Goal: Check status: Check status

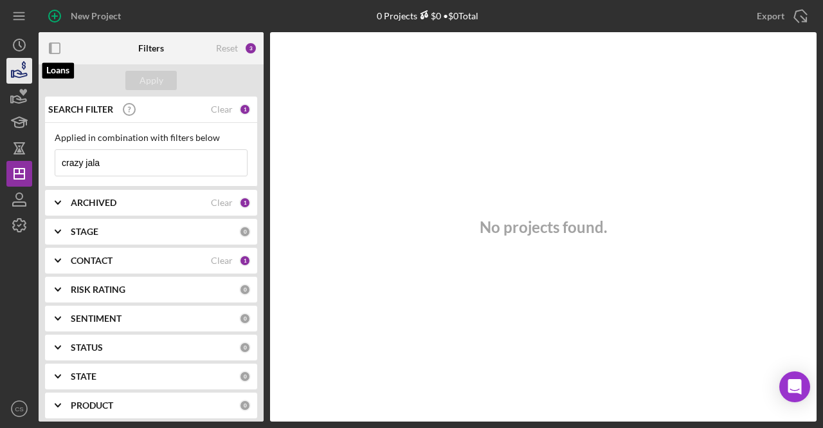
click at [19, 71] on icon "button" at bounding box center [21, 73] width 14 height 7
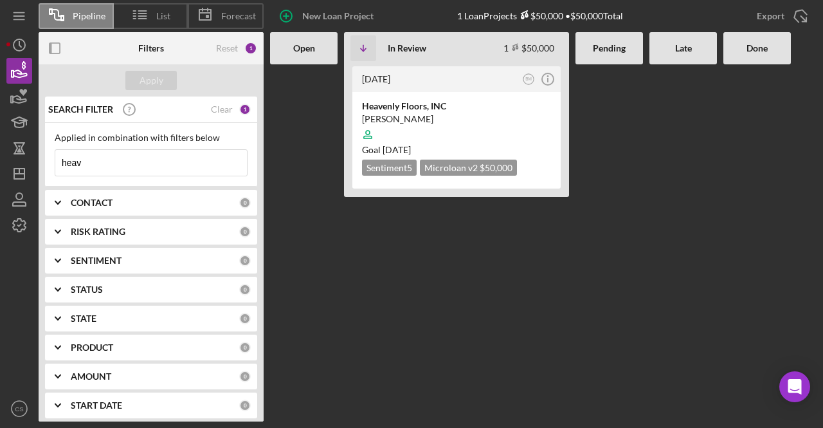
click at [107, 152] on input "heav" at bounding box center [151, 163] width 192 height 26
type input "h"
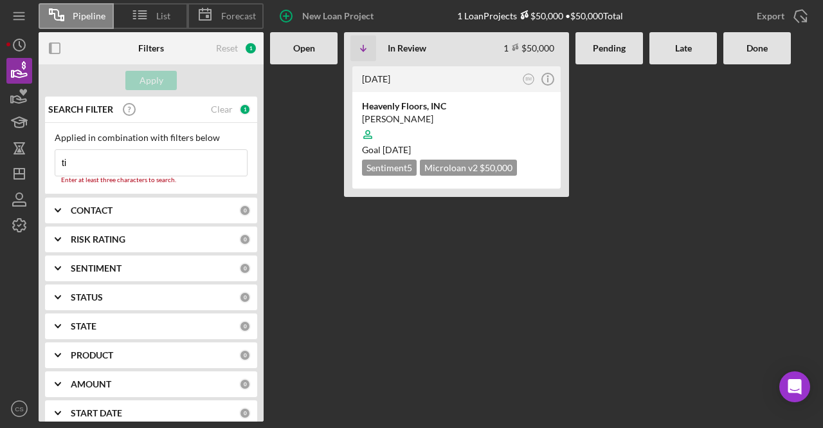
type input "tir"
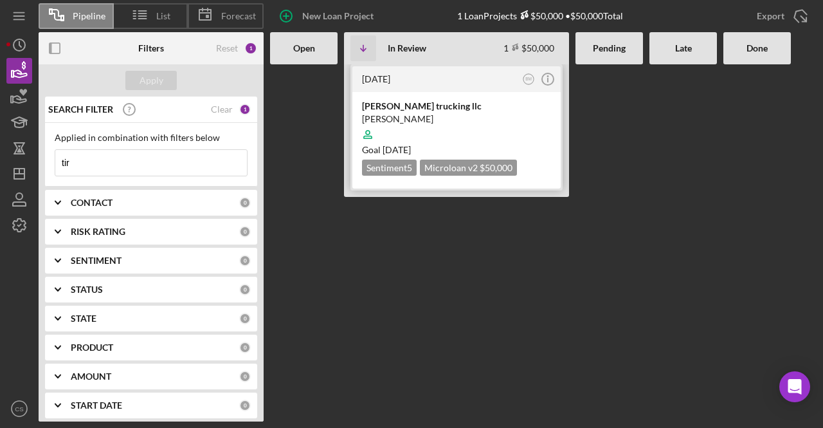
click at [374, 120] on div "[PERSON_NAME]" at bounding box center [456, 119] width 189 height 13
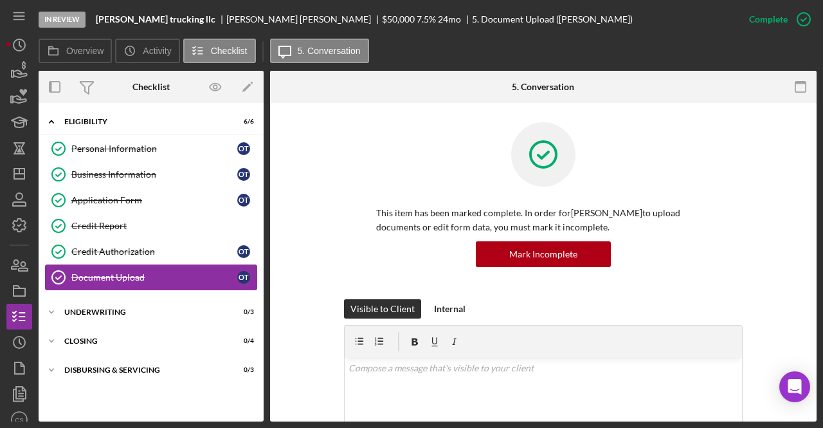
click at [126, 277] on div "Document Upload" at bounding box center [154, 277] width 166 height 10
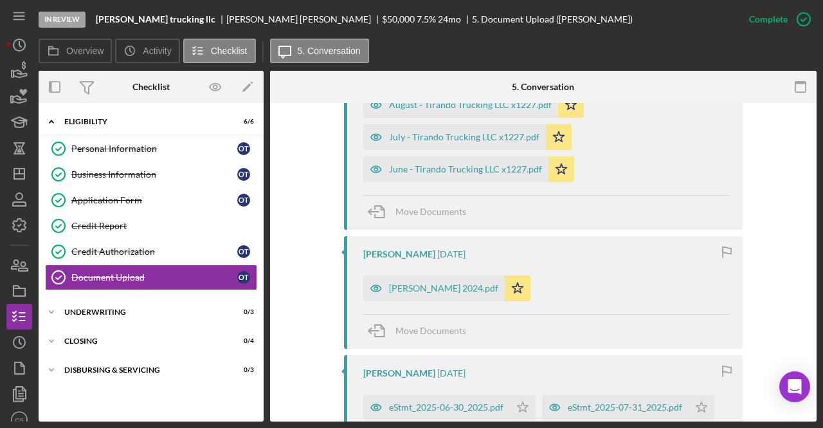
scroll to position [579, 0]
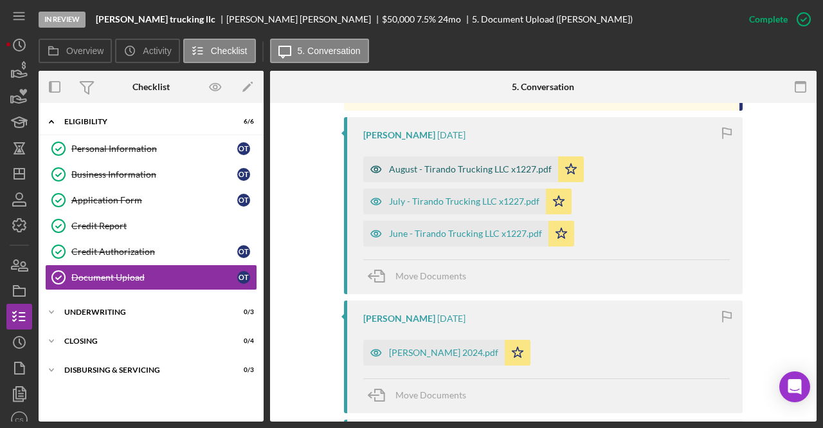
click at [473, 172] on div "August - Tirando Trucking LLC x1227.pdf" at bounding box center [470, 169] width 163 height 10
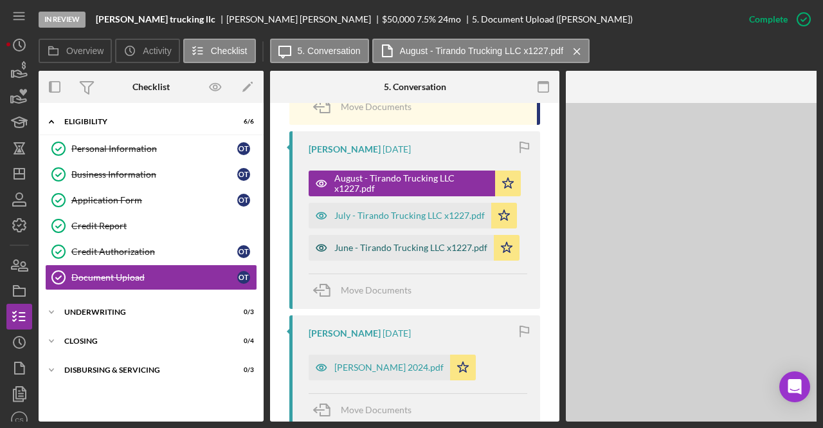
scroll to position [593, 0]
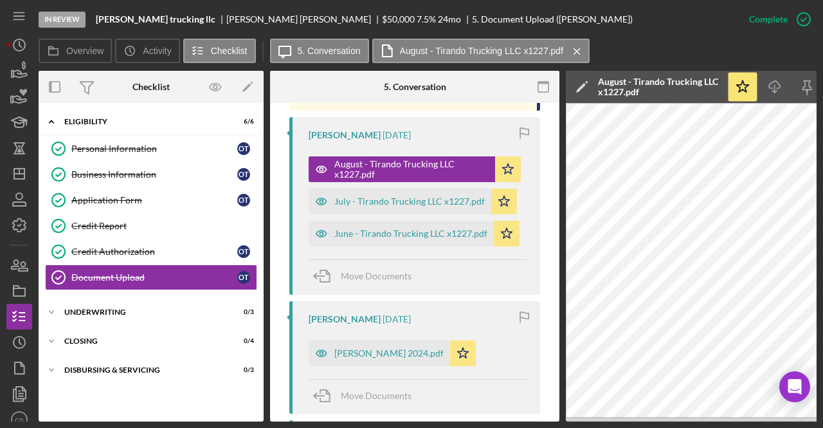
drag, startPoint x: 560, startPoint y: 422, endPoint x: 595, endPoint y: 424, distance: 35.4
click at [595, 405] on div "In Review [PERSON_NAME] trucking llc [PERSON_NAME] $50,000 $50,000 7.5 % 24 mo …" at bounding box center [411, 214] width 823 height 428
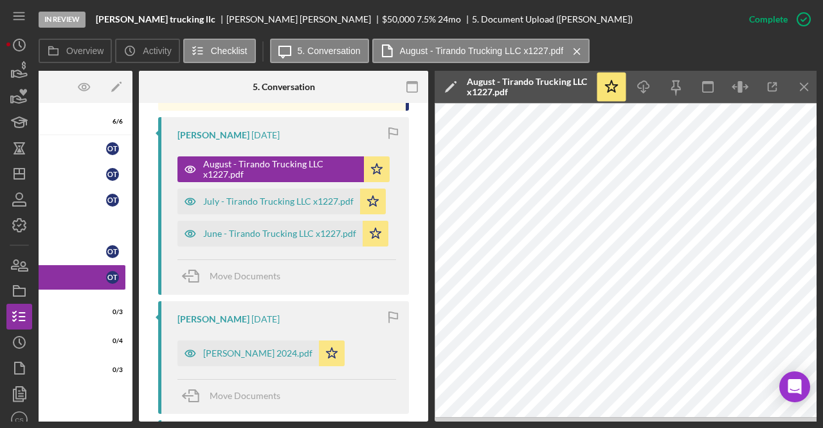
scroll to position [0, 135]
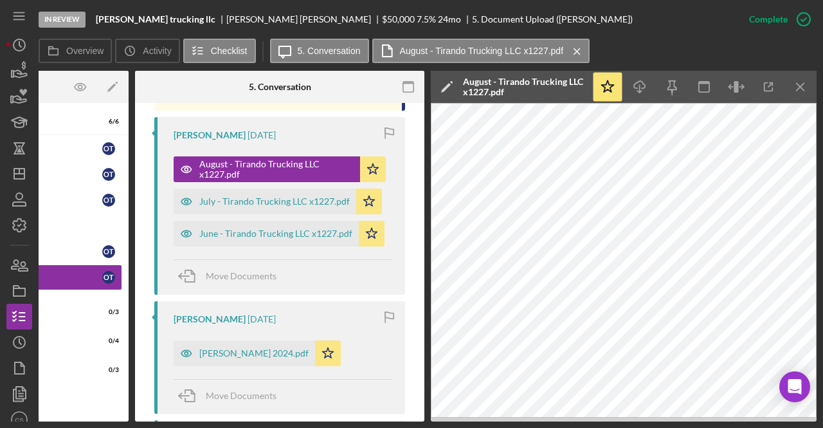
click at [649, 35] on div "In Review [PERSON_NAME] trucking llc [PERSON_NAME] $50,000 $50,000 7.5 % 24 mo …" at bounding box center [388, 19] width 698 height 39
click at [22, 38] on icon "Icon/History" at bounding box center [19, 45] width 32 height 32
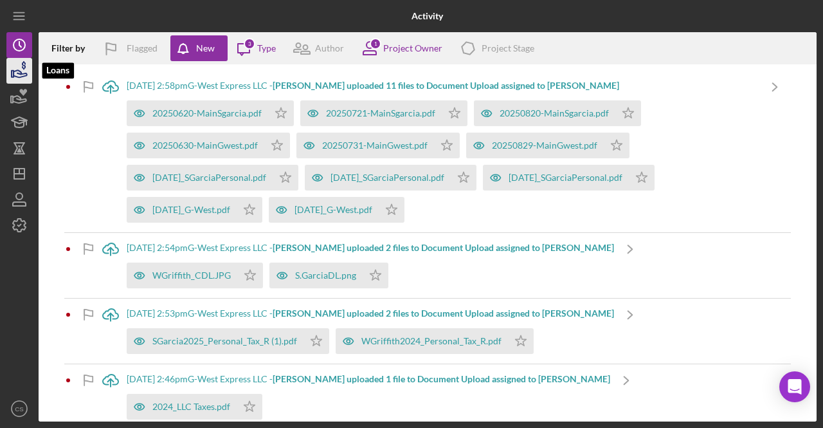
click at [23, 73] on icon "button" at bounding box center [21, 73] width 14 height 7
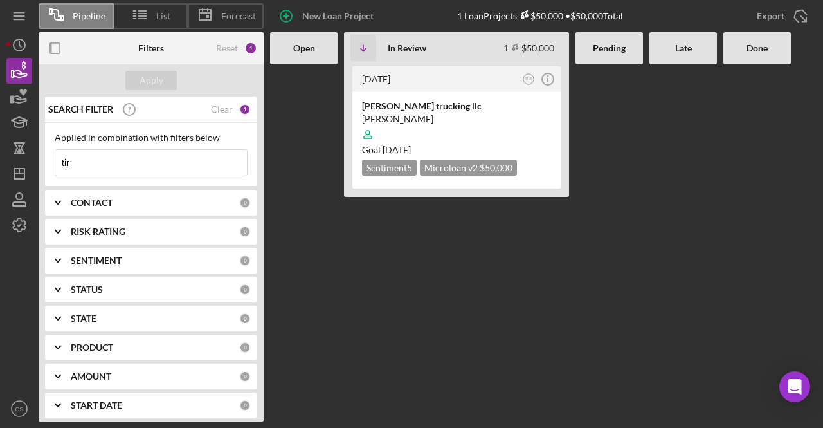
click at [110, 163] on input "tir" at bounding box center [151, 163] width 192 height 26
click at [109, 162] on input "tir" at bounding box center [151, 163] width 192 height 26
type input "t"
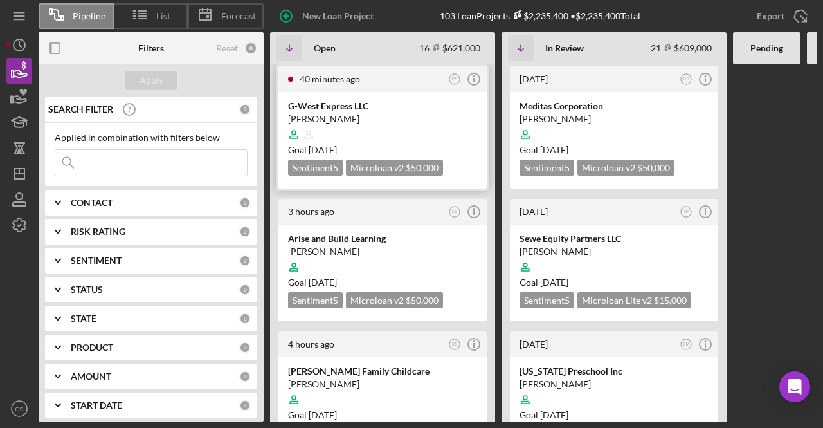
click at [410, 102] on div "G-West Express LLC" at bounding box center [382, 106] width 189 height 13
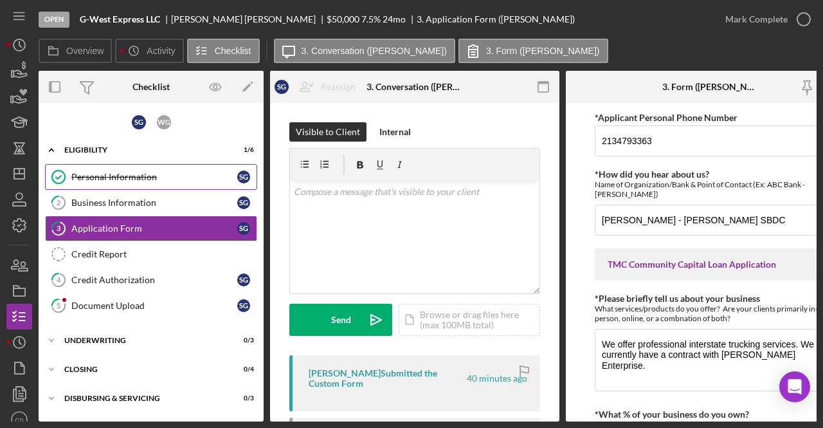
click at [109, 174] on div "Personal Information" at bounding box center [154, 177] width 166 height 10
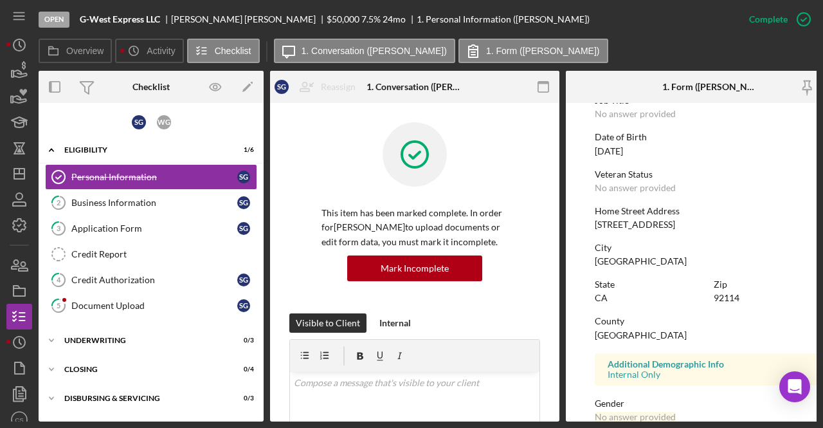
scroll to position [129, 0]
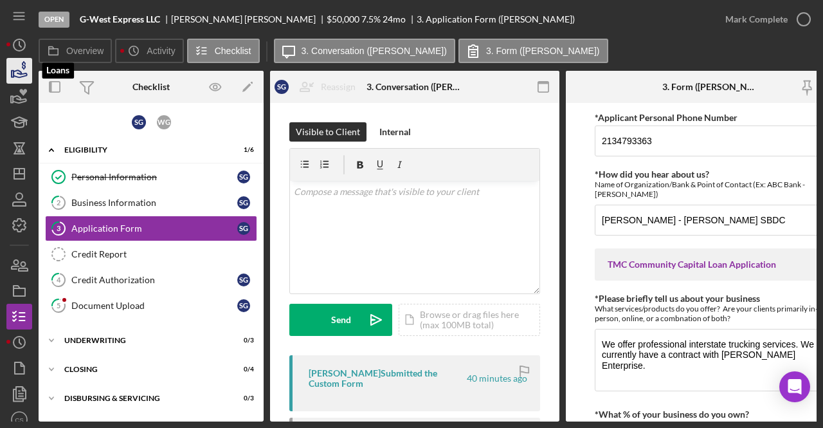
click at [30, 83] on icon "button" at bounding box center [19, 71] width 32 height 32
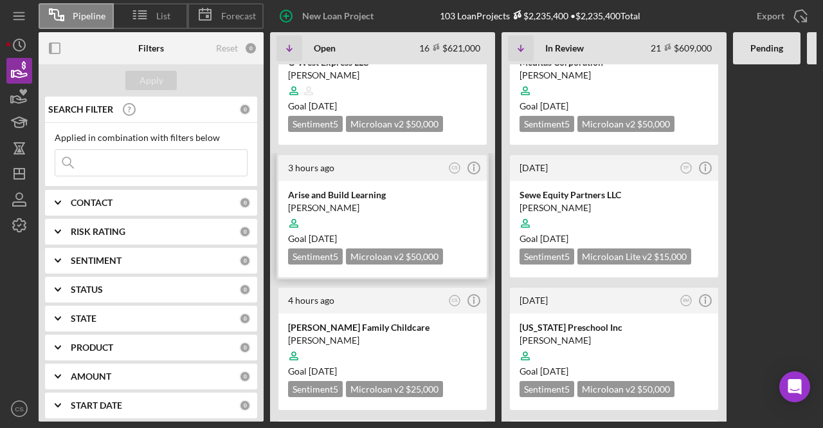
scroll to position [64, 0]
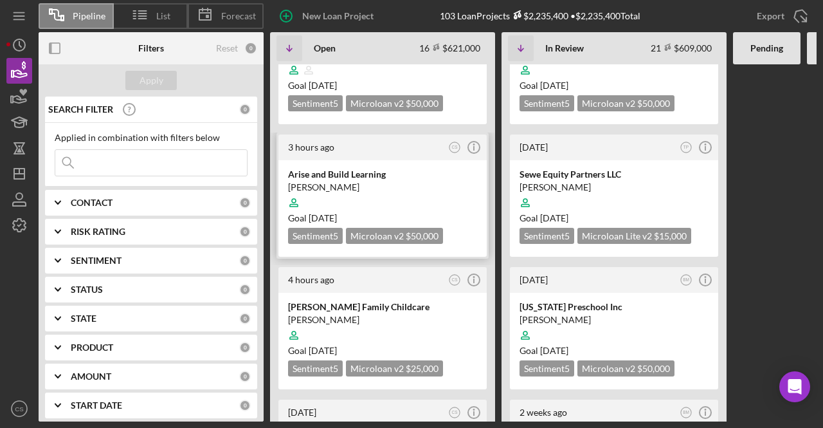
click at [383, 177] on div "Arise and Build Learning" at bounding box center [382, 174] width 189 height 13
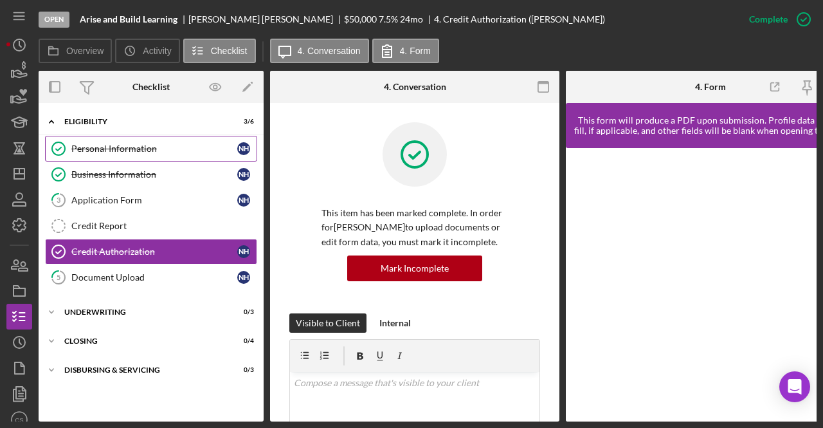
click at [145, 158] on link "Personal Information Personal Information N H" at bounding box center [151, 149] width 212 height 26
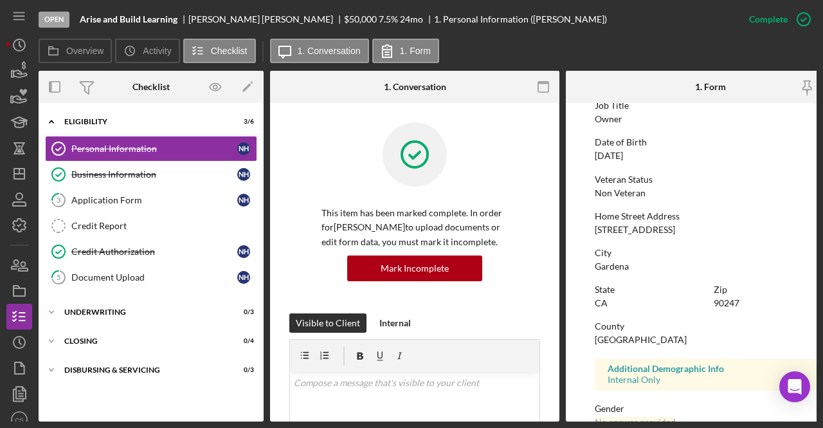
scroll to position [129, 0]
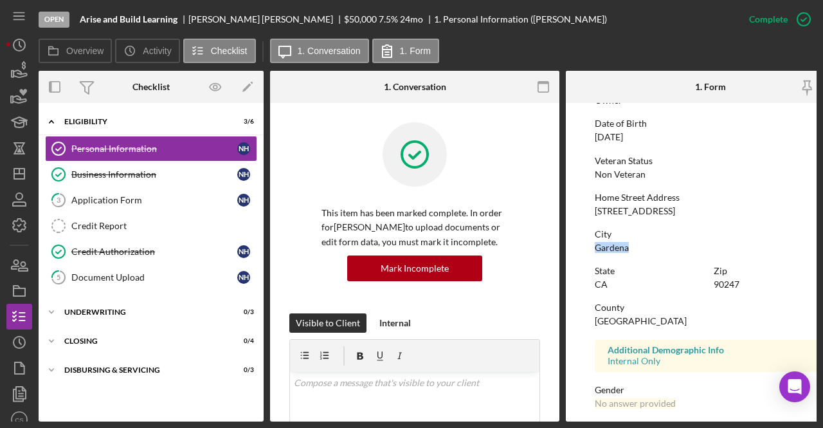
drag, startPoint x: 658, startPoint y: 248, endPoint x: 581, endPoint y: 250, distance: 76.5
click at [583, 250] on form "To edit this form you must mark this item incomplete First Name [PERSON_NAME] M…" at bounding box center [710, 262] width 289 height 318
copy div "Gardena"
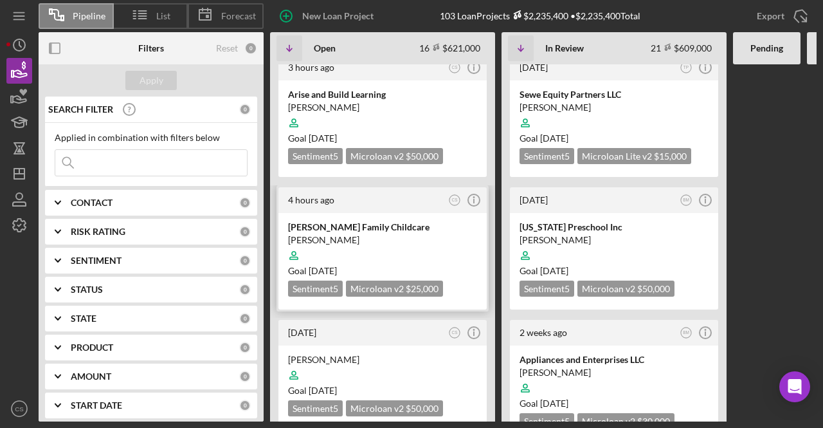
scroll to position [193, 0]
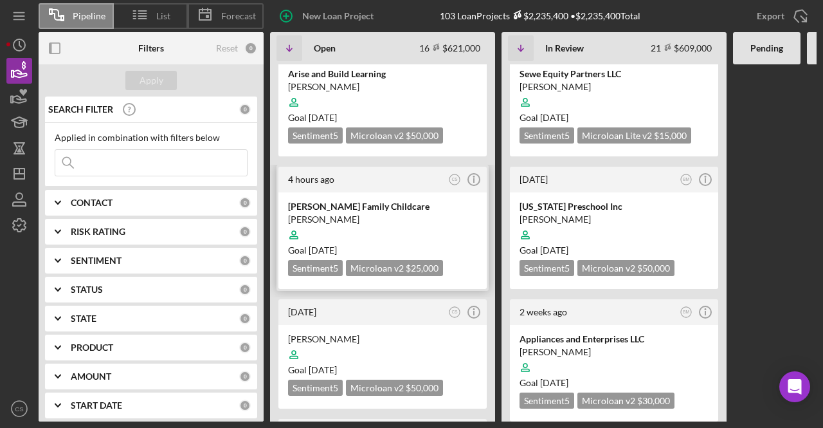
click at [392, 223] on div at bounding box center [382, 235] width 189 height 24
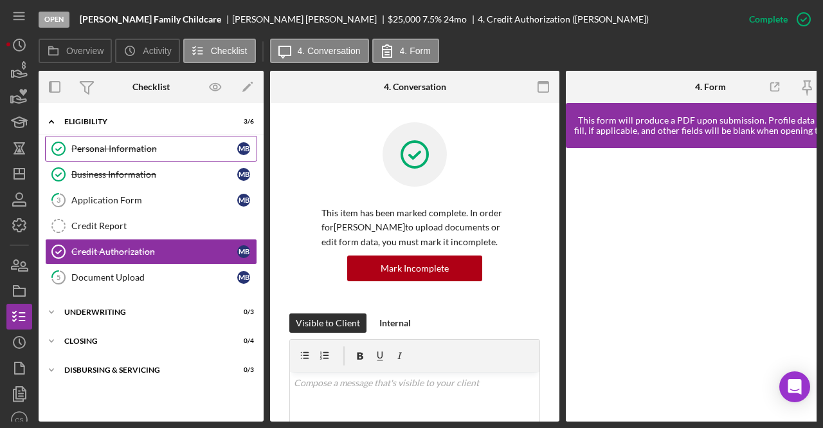
click at [169, 149] on div "Personal Information" at bounding box center [154, 148] width 166 height 10
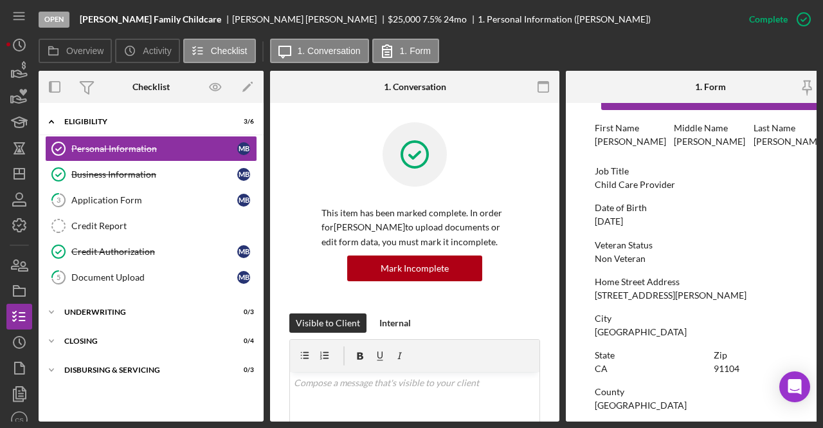
scroll to position [64, 0]
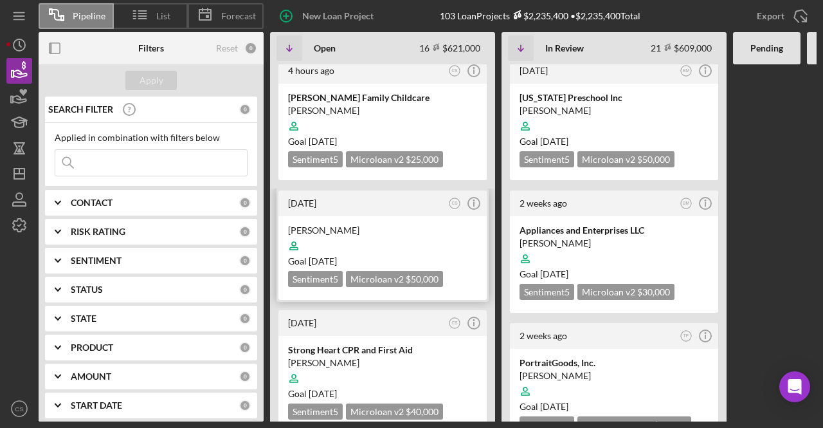
scroll to position [322, 0]
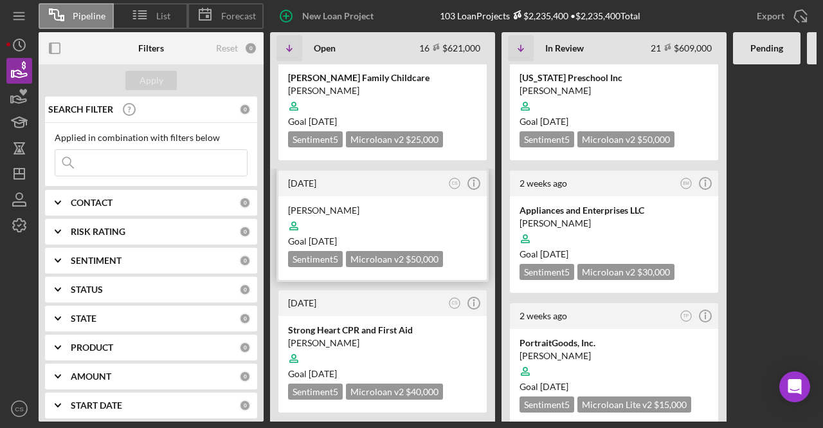
click at [348, 214] on div at bounding box center [382, 226] width 189 height 24
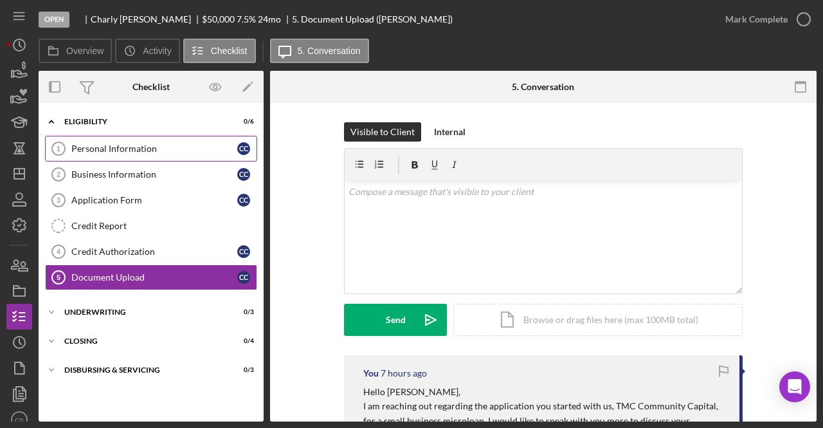
click at [100, 141] on link "Personal Information 1 Personal Information C C" at bounding box center [151, 149] width 212 height 26
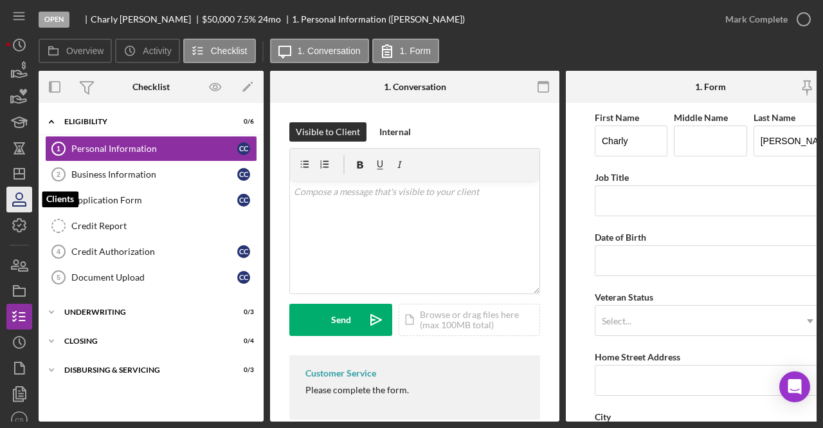
click at [25, 194] on icon "button" at bounding box center [19, 199] width 32 height 32
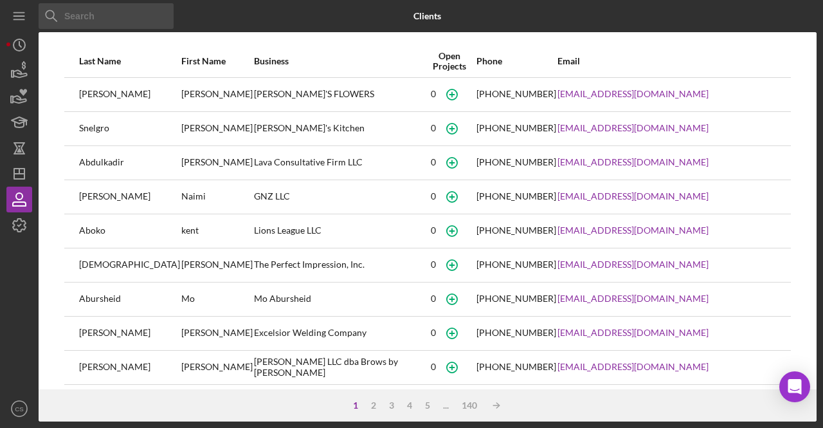
click at [103, 17] on input at bounding box center [106, 16] width 135 height 26
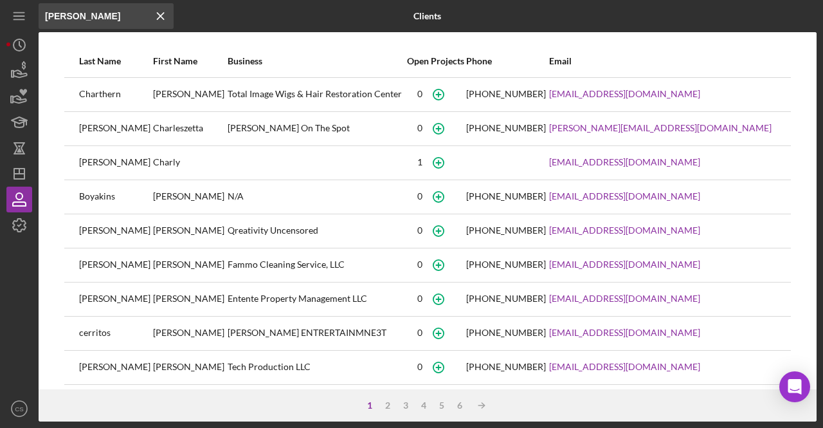
type input "charley"
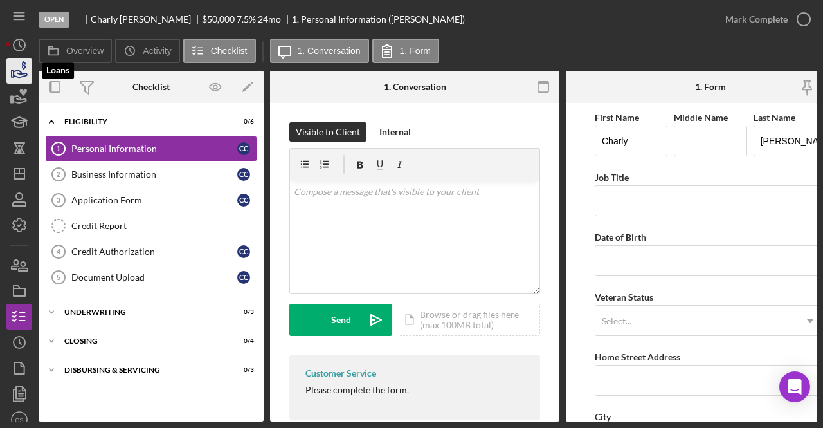
click at [25, 69] on icon "button" at bounding box center [19, 71] width 32 height 32
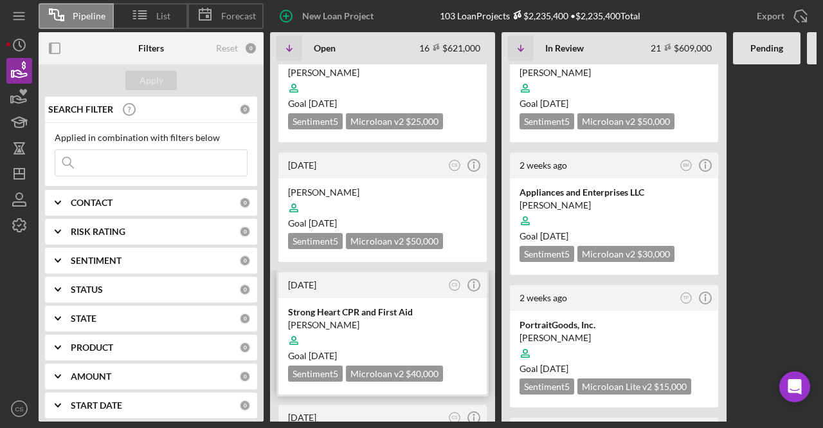
scroll to position [386, 0]
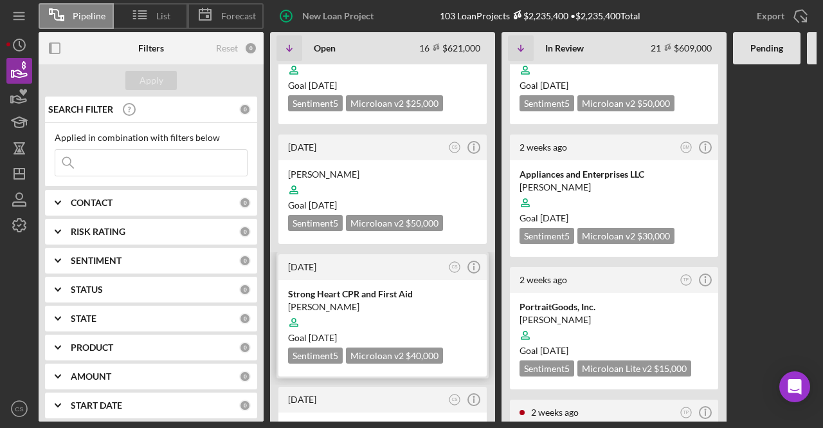
click at [325, 287] on div "Strong Heart CPR and First Aid" at bounding box center [382, 293] width 189 height 13
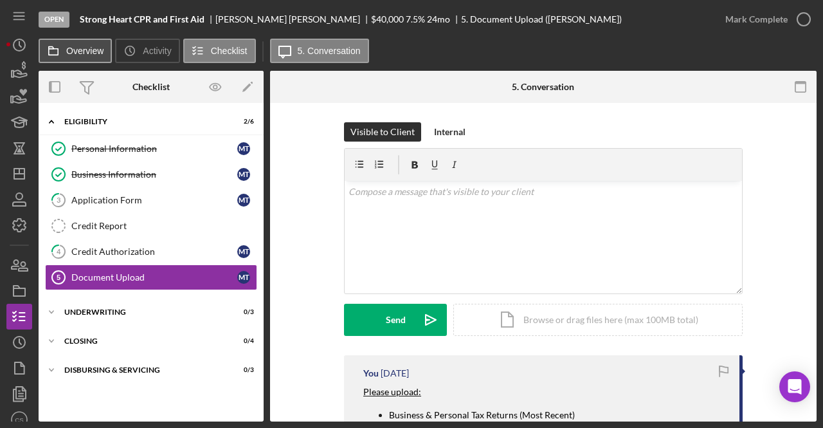
click at [77, 57] on button "Overview" at bounding box center [75, 51] width 73 height 24
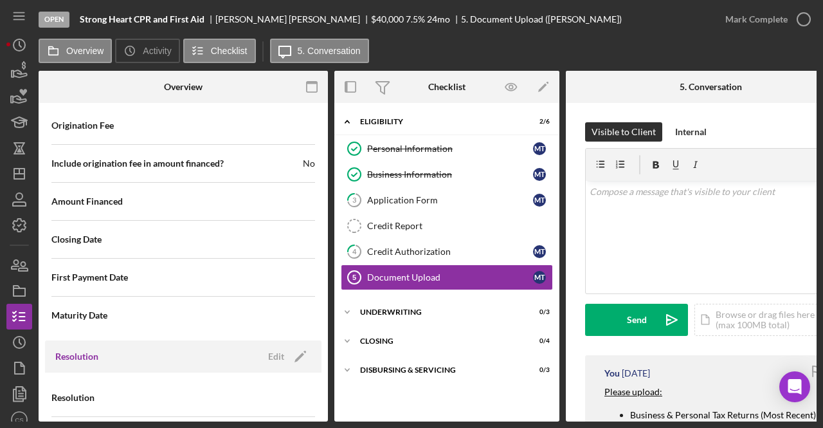
scroll to position [1448, 0]
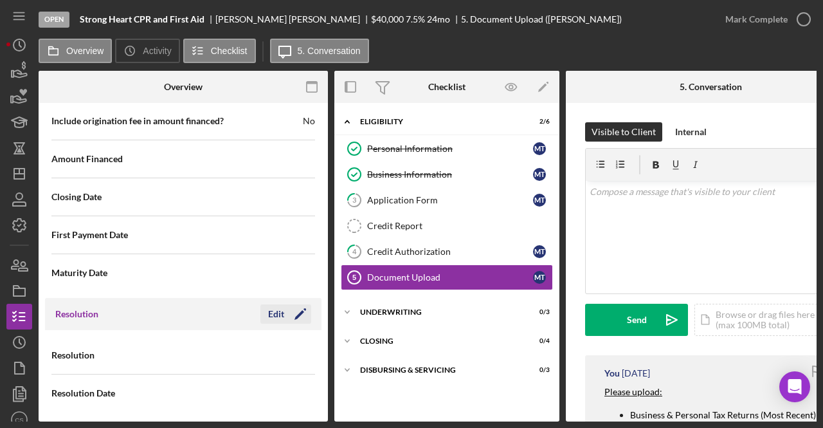
click at [284, 305] on icon "Icon/Edit" at bounding box center [300, 314] width 32 height 32
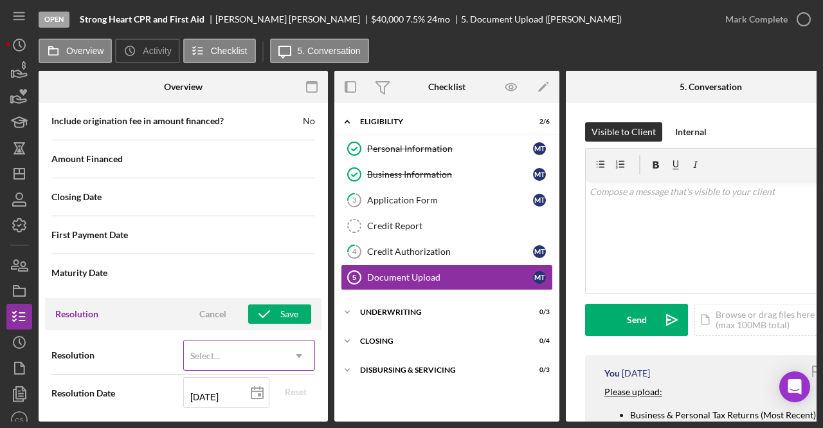
click at [257, 343] on div "Select..." at bounding box center [234, 356] width 100 height 30
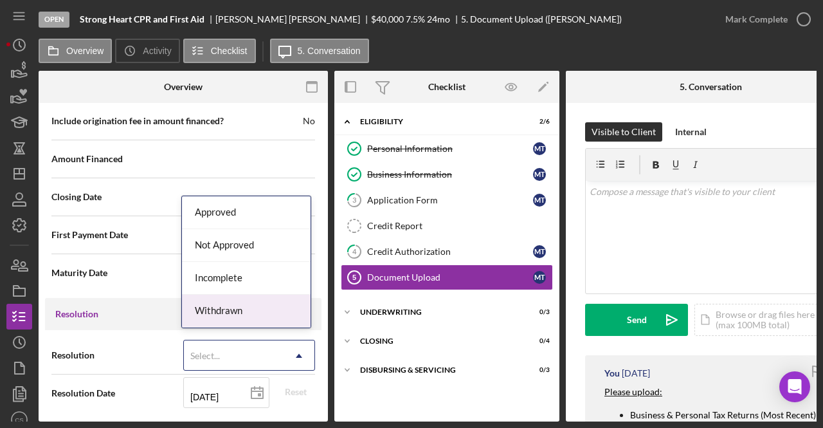
click at [244, 314] on div "Withdrawn" at bounding box center [246, 311] width 129 height 33
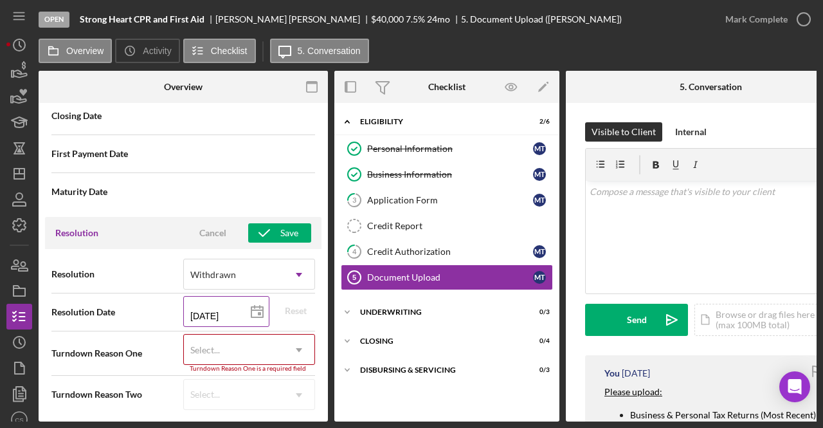
scroll to position [1529, 0]
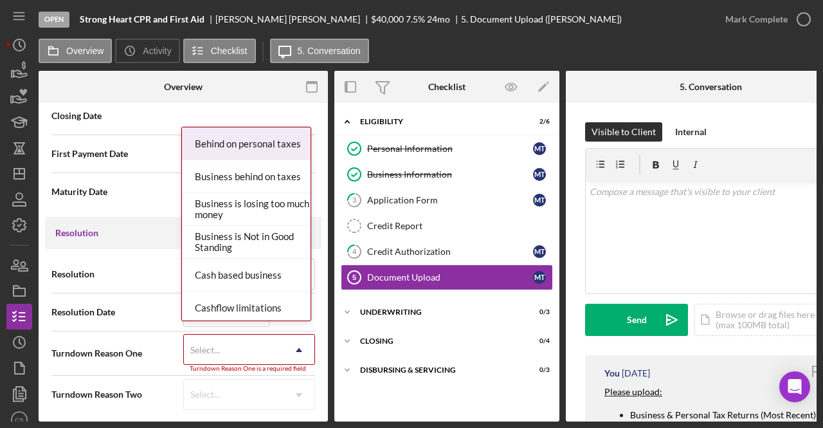
click at [229, 343] on div "Select..." at bounding box center [234, 350] width 100 height 30
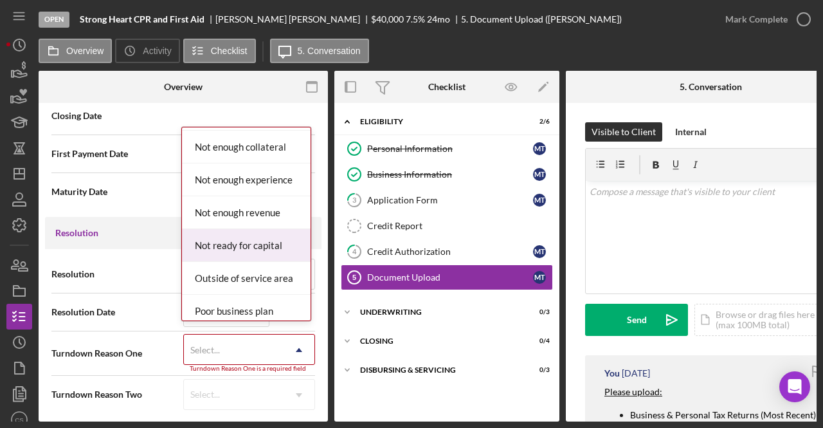
scroll to position [965, 0]
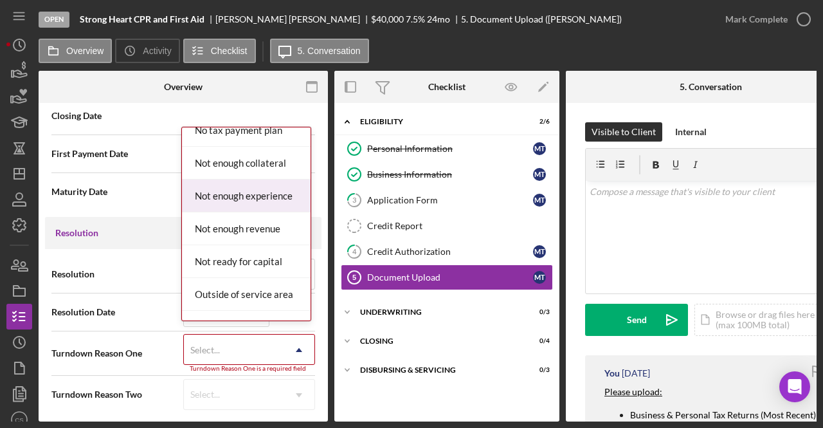
click at [257, 191] on div "Not enough experience" at bounding box center [246, 195] width 129 height 33
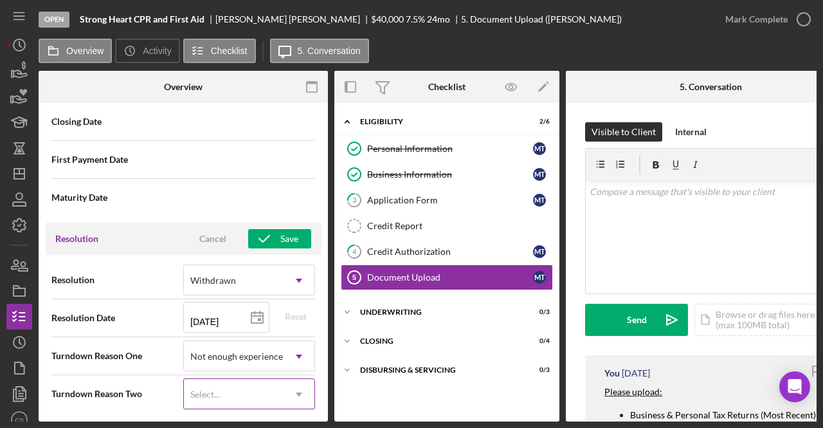
click at [235, 379] on div "Select..." at bounding box center [234, 394] width 100 height 30
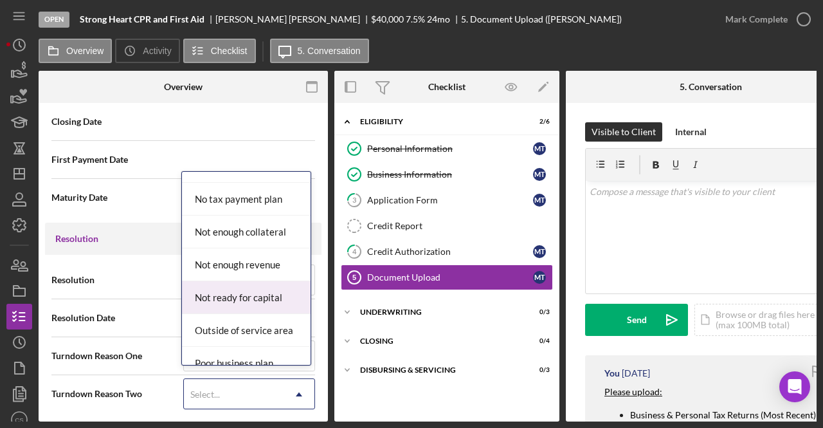
scroll to position [953, 0]
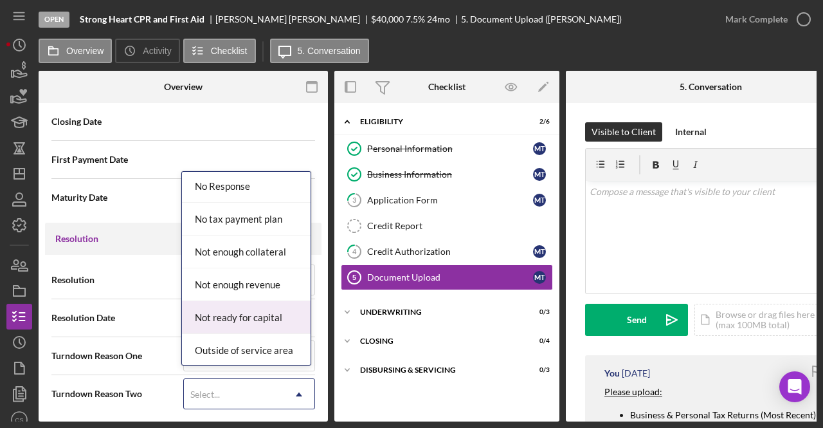
click at [257, 304] on div "Not ready for capital" at bounding box center [246, 317] width 129 height 33
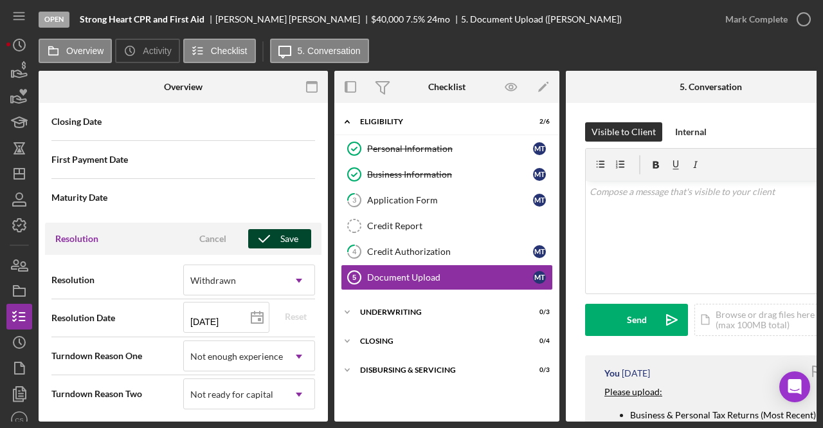
click at [282, 229] on div "Save" at bounding box center [289, 238] width 18 height 19
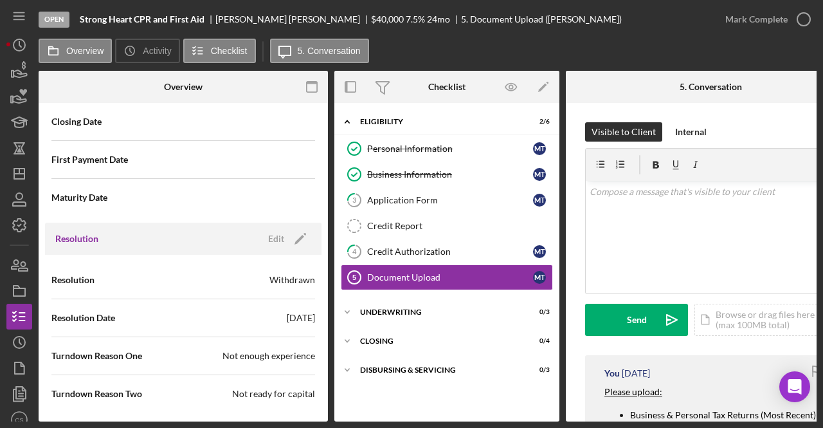
click at [286, 354] on div "Not enough experience" at bounding box center [269, 355] width 93 height 13
click at [297, 244] on div "Resolution Edit Icon/Edit" at bounding box center [183, 239] width 277 height 32
click at [297, 233] on icon "Icon/Edit" at bounding box center [300, 239] width 32 height 32
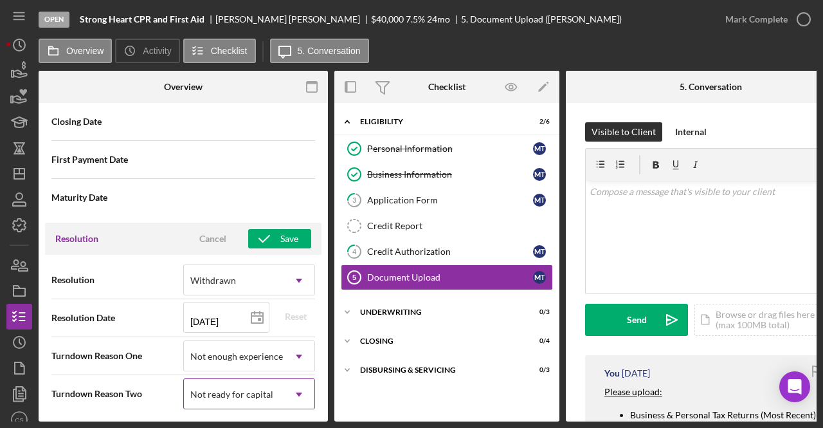
click at [270, 379] on div "Not ready for capital" at bounding box center [234, 394] width 100 height 30
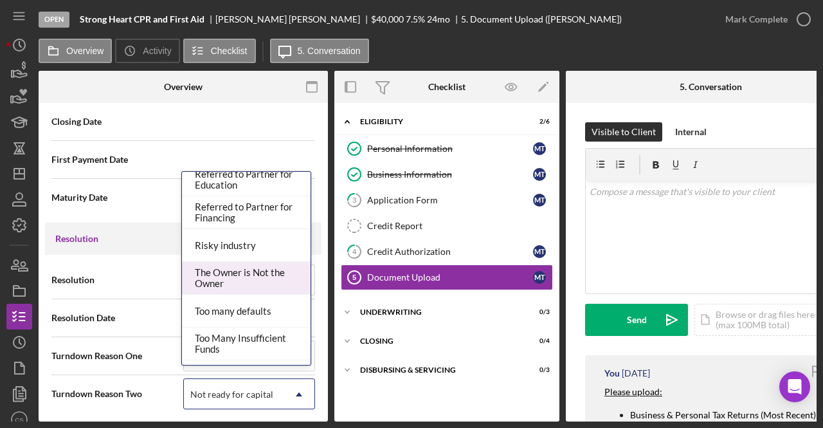
scroll to position [1158, 0]
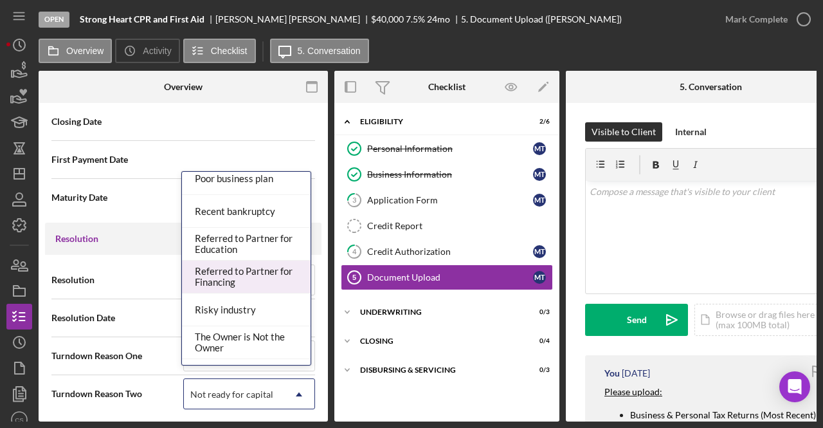
click at [250, 269] on div "Referred to Partner for Financing" at bounding box center [246, 276] width 129 height 33
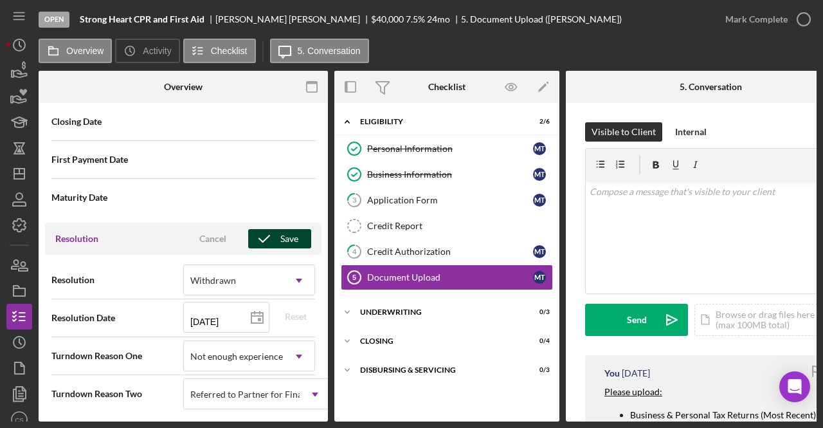
click at [282, 229] on div "Save" at bounding box center [289, 238] width 18 height 19
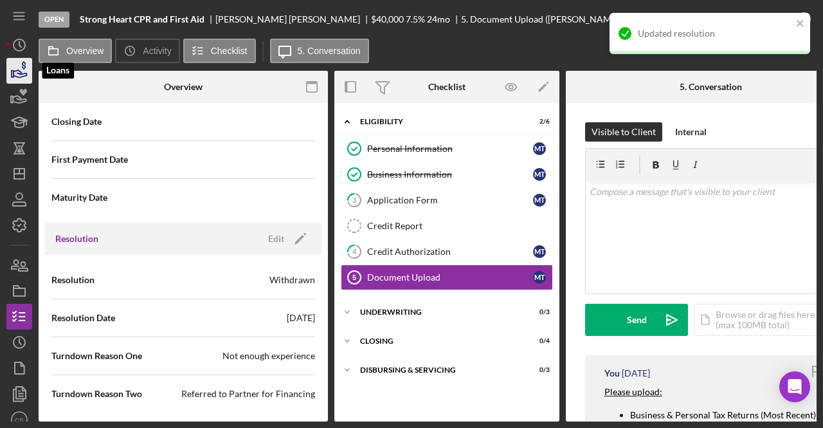
click at [21, 70] on icon "button" at bounding box center [19, 71] width 32 height 32
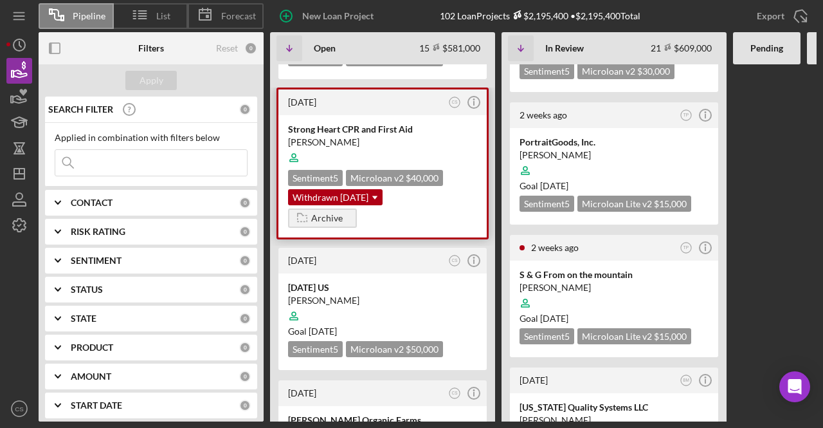
scroll to position [450, 0]
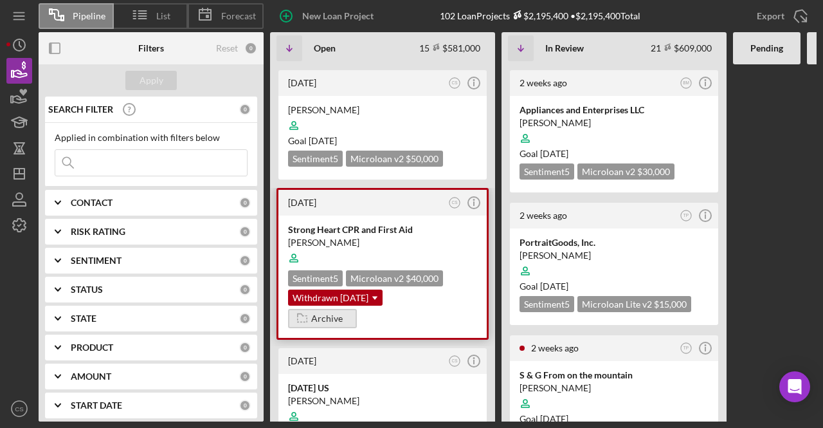
click at [320, 309] on div "Archive" at bounding box center [327, 318] width 32 height 19
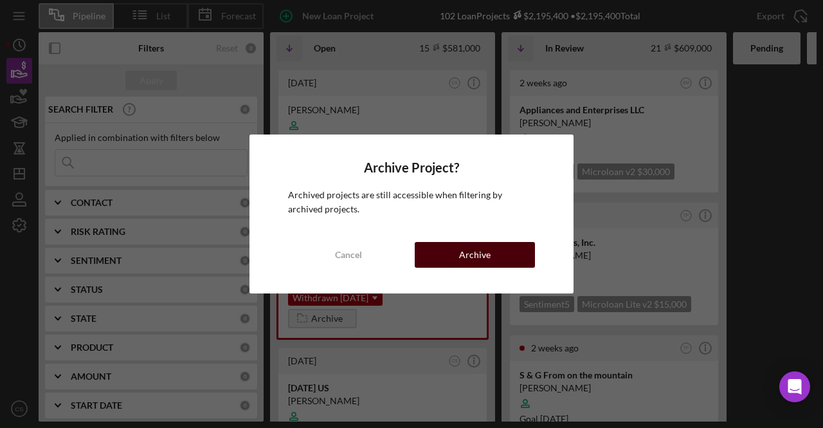
click at [433, 257] on button "Archive" at bounding box center [475, 255] width 120 height 26
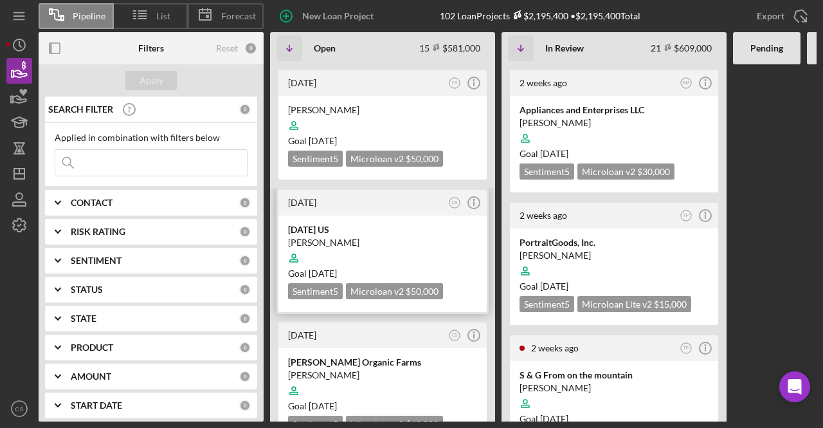
click at [401, 246] on div at bounding box center [382, 258] width 189 height 24
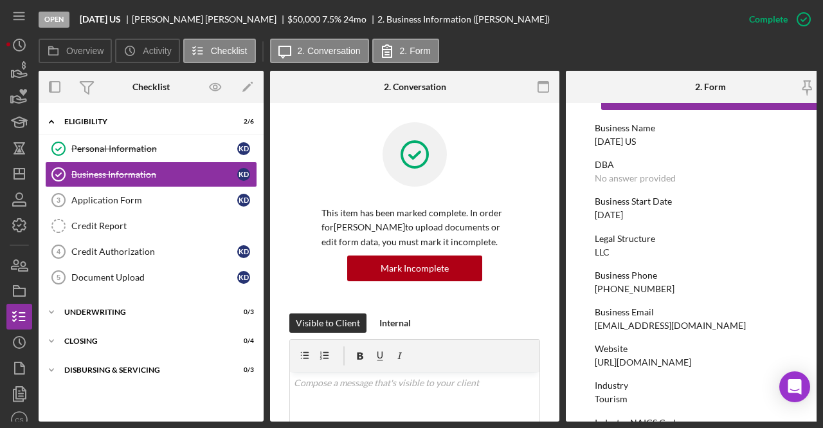
scroll to position [64, 0]
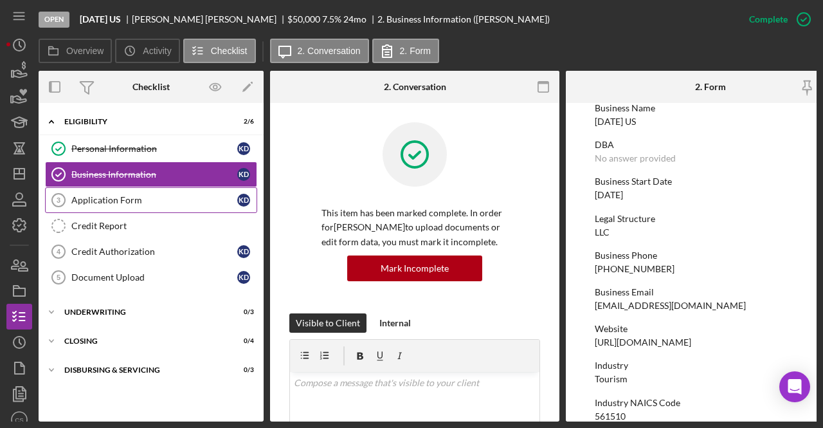
click at [169, 190] on link "Application Form 3 Application Form K D" at bounding box center [151, 200] width 212 height 26
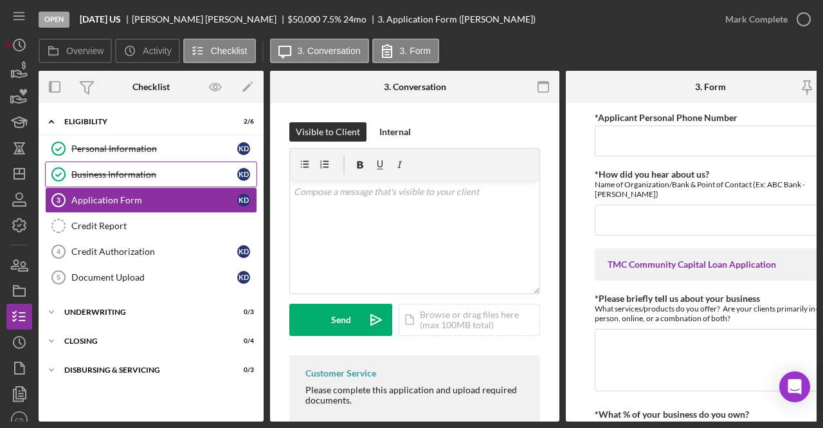
click at [171, 174] on div "Business Information" at bounding box center [154, 174] width 166 height 10
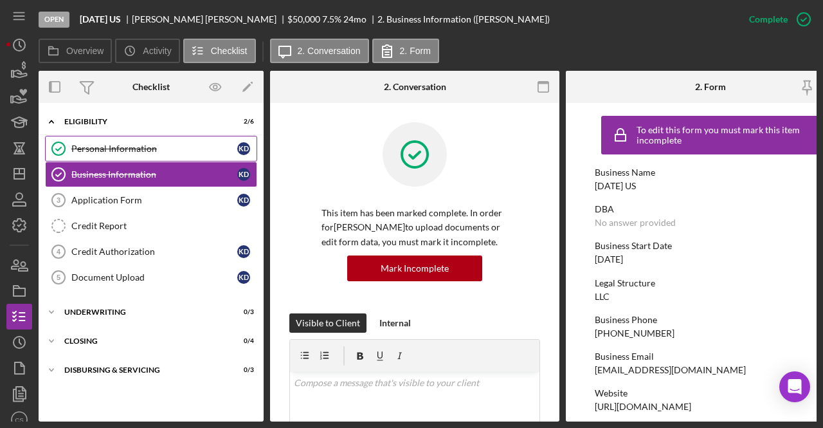
click at [138, 154] on link "Personal Information Personal Information K D" at bounding box center [151, 149] width 212 height 26
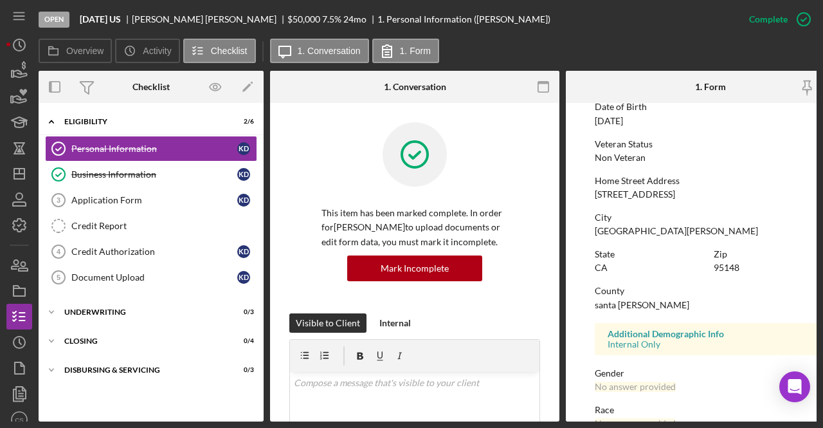
scroll to position [103, 0]
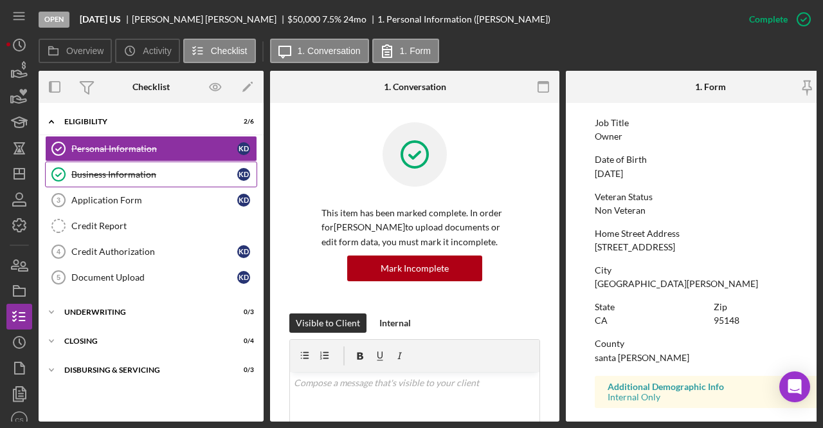
click at [167, 176] on div "Business Information" at bounding box center [154, 174] width 166 height 10
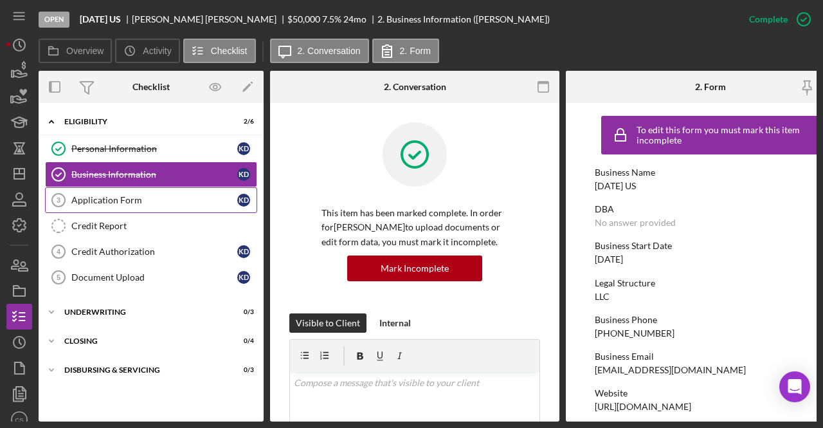
click at [161, 200] on div "Application Form" at bounding box center [154, 200] width 166 height 10
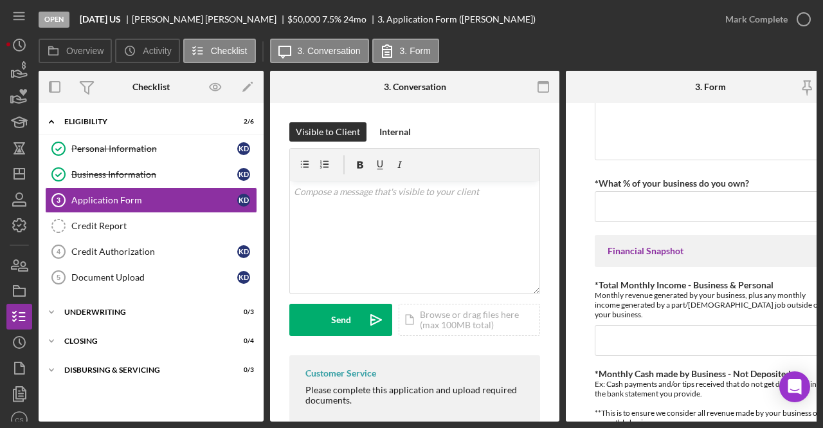
scroll to position [257, 0]
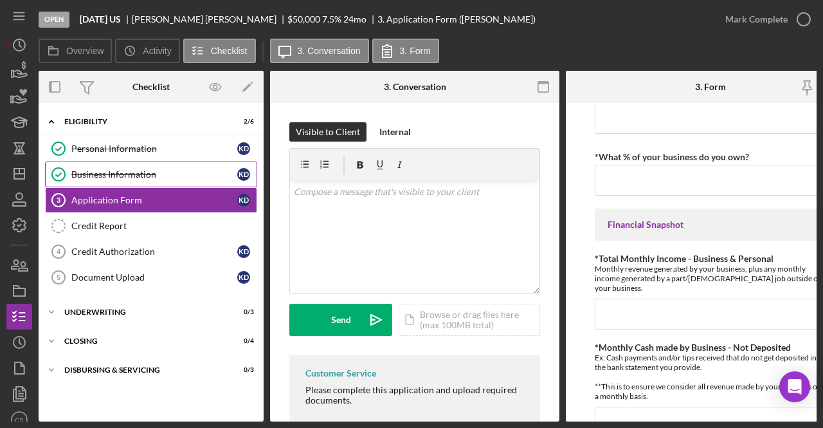
click at [186, 172] on div "Business Information" at bounding box center [154, 174] width 166 height 10
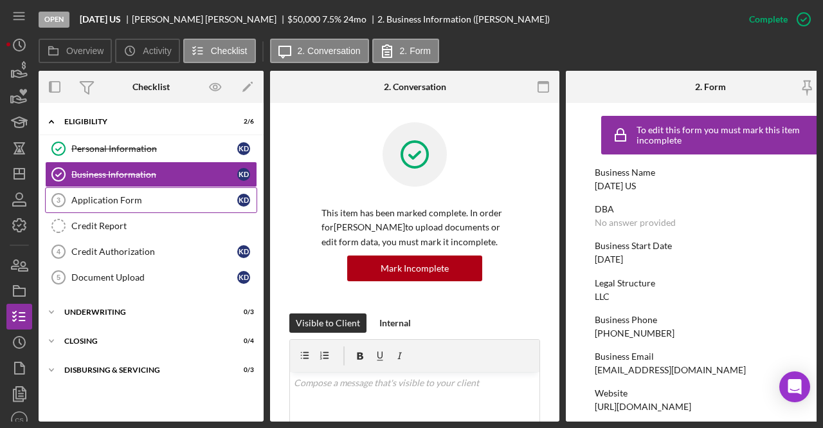
click at [172, 195] on div "Application Form" at bounding box center [154, 200] width 166 height 10
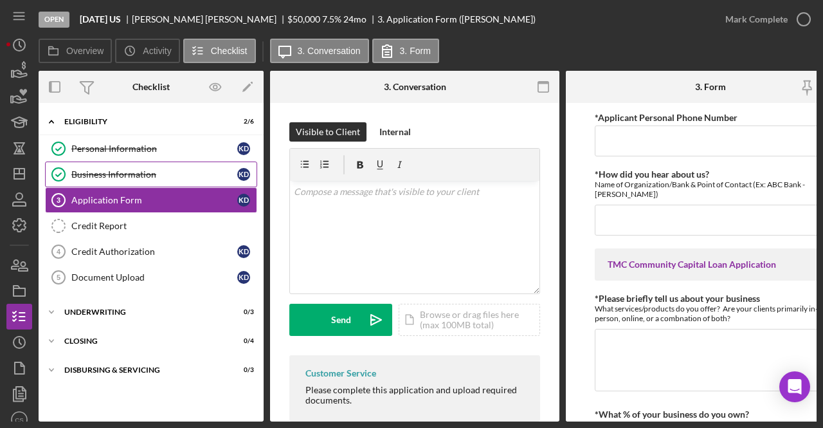
click at [183, 174] on div "Business Information" at bounding box center [154, 174] width 166 height 10
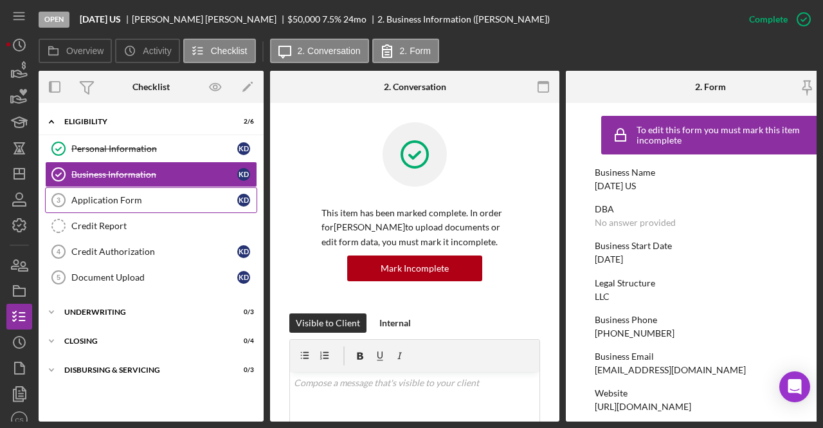
click at [176, 201] on div "Application Form" at bounding box center [154, 200] width 166 height 10
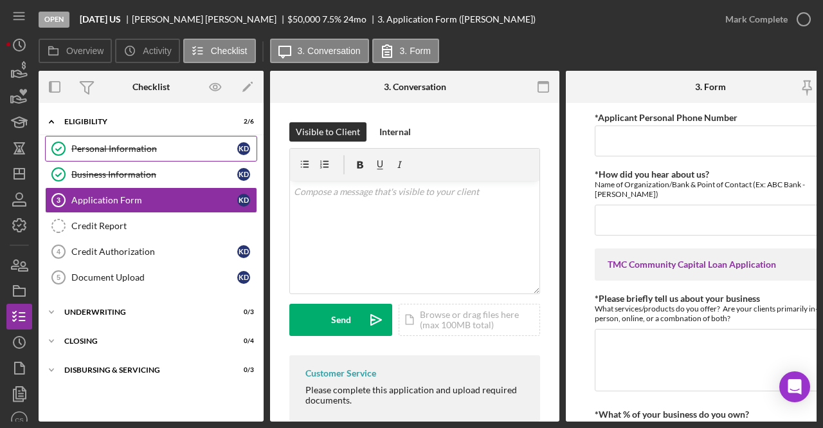
click at [182, 142] on link "Personal Information Personal Information K D" at bounding box center [151, 149] width 212 height 26
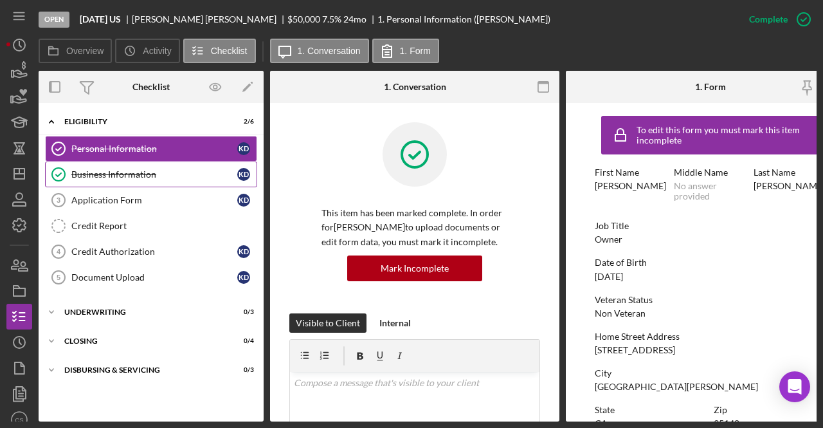
click at [180, 167] on link "Business Information Business Information K D" at bounding box center [151, 174] width 212 height 26
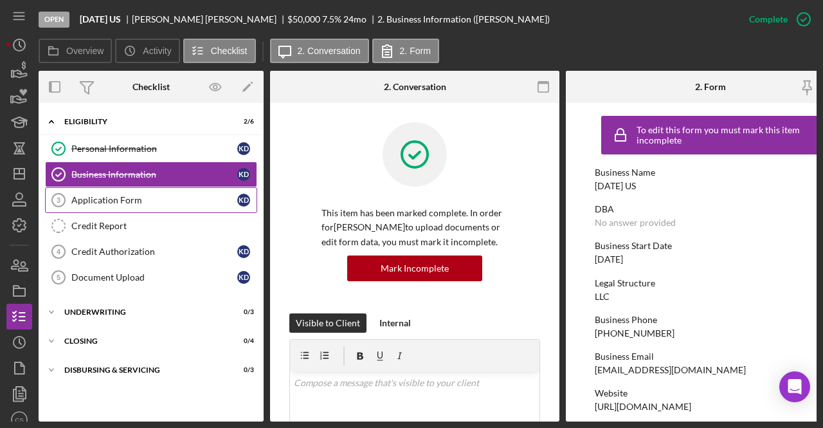
click at [169, 199] on div "Application Form" at bounding box center [154, 200] width 166 height 10
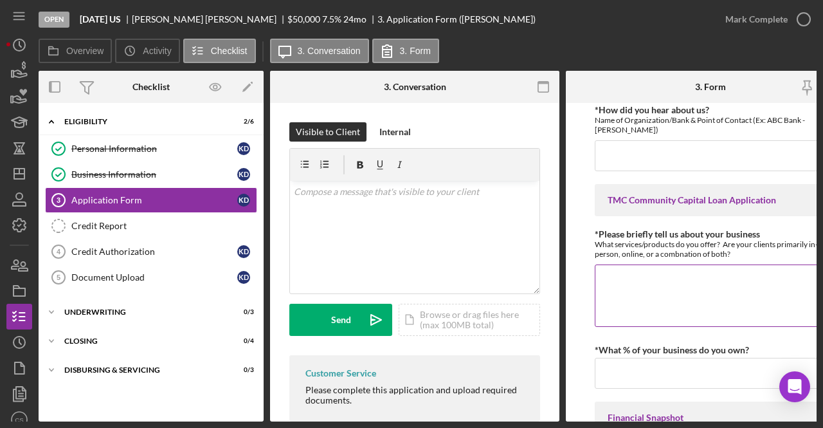
scroll to position [193, 0]
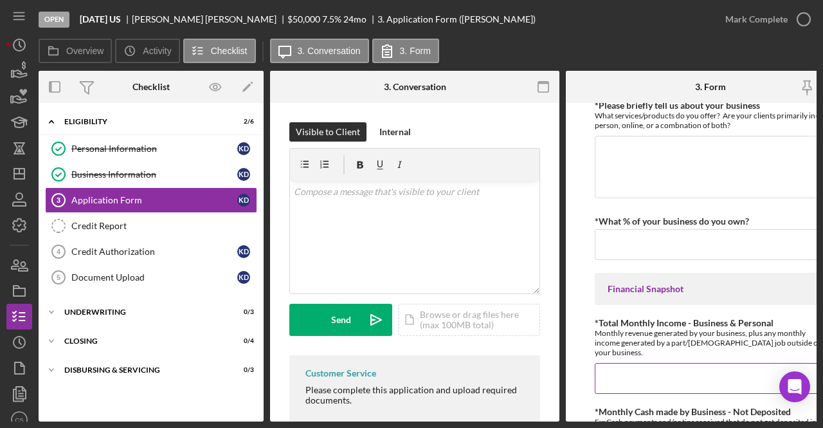
click at [670, 365] on input "*Total Monthly Income - Business & Personal" at bounding box center [711, 378] width 232 height 31
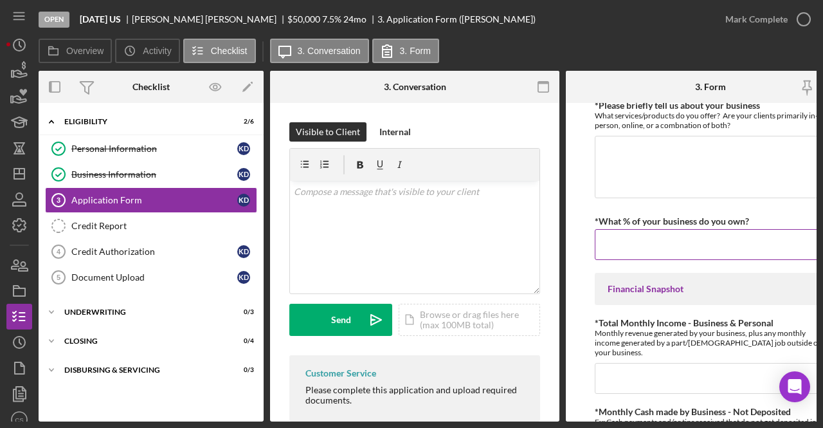
click at [677, 245] on input "*What % of your business do you own?" at bounding box center [711, 244] width 232 height 31
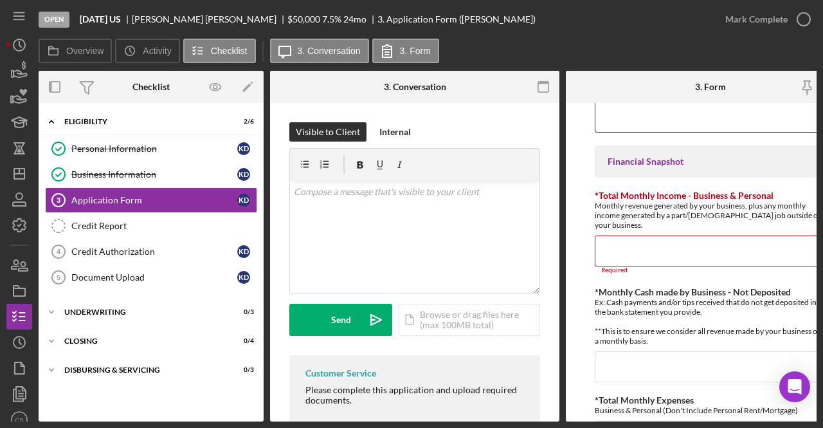
scroll to position [322, 0]
click at [653, 249] on input "*Total Monthly Income - Business & Personal" at bounding box center [711, 249] width 232 height 31
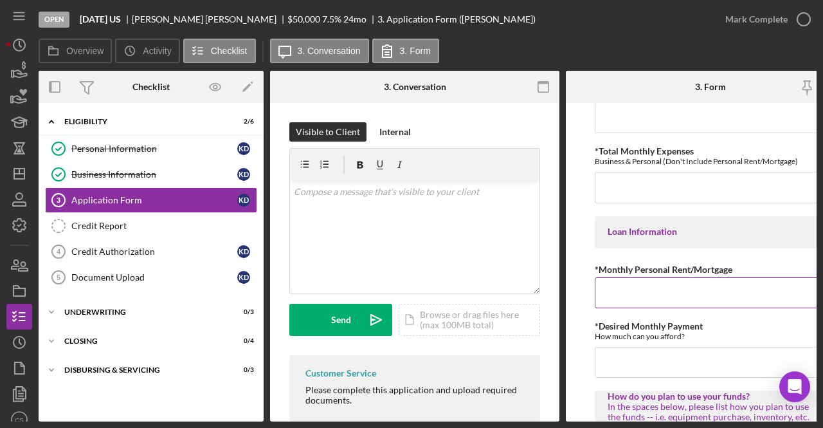
scroll to position [579, 0]
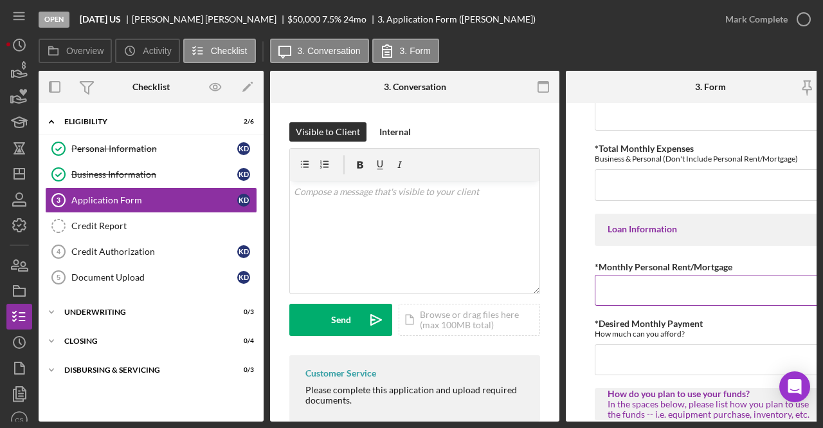
click at [645, 290] on input "*Monthly Personal Rent/Mortgage" at bounding box center [711, 290] width 232 height 31
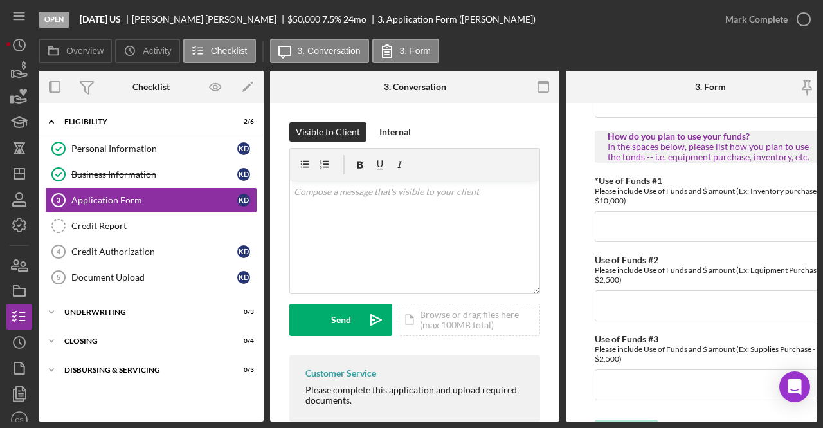
scroll to position [860, 0]
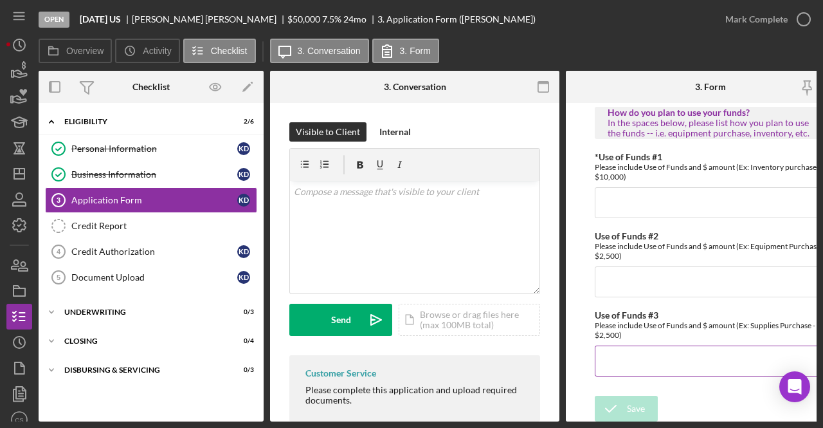
click at [642, 361] on input "Use of Funds #3" at bounding box center [711, 360] width 232 height 31
click at [656, 269] on input "Use of Funds #2" at bounding box center [711, 282] width 232 height 31
click at [648, 202] on input "*Use of Funds #1" at bounding box center [711, 202] width 232 height 31
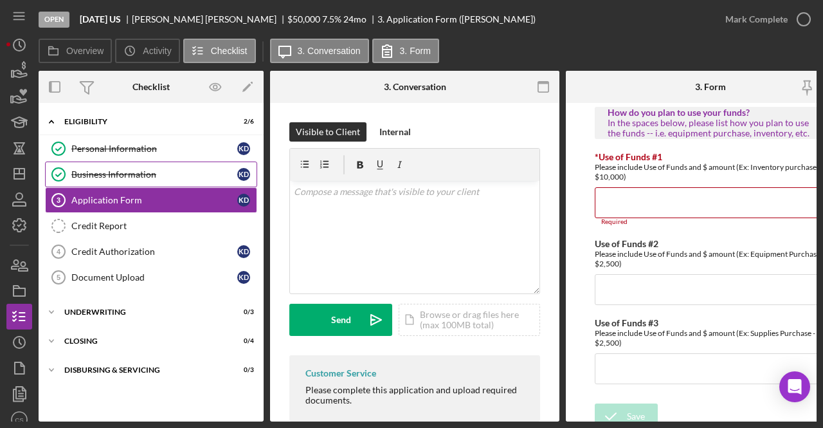
click at [180, 174] on div "Business Information" at bounding box center [154, 174] width 166 height 10
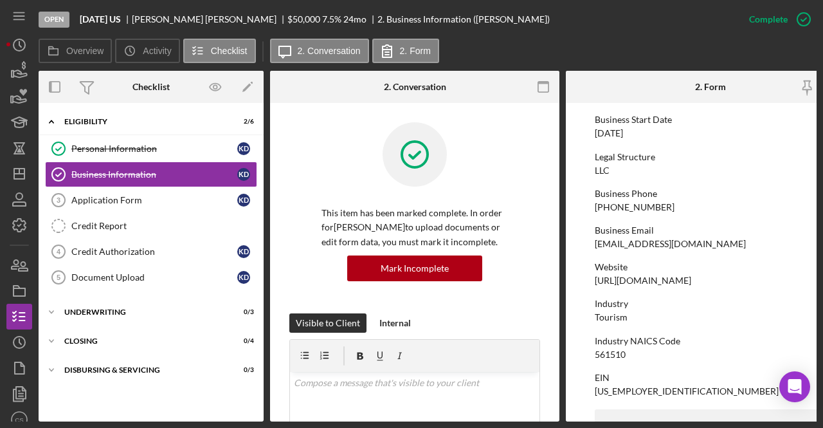
scroll to position [129, 0]
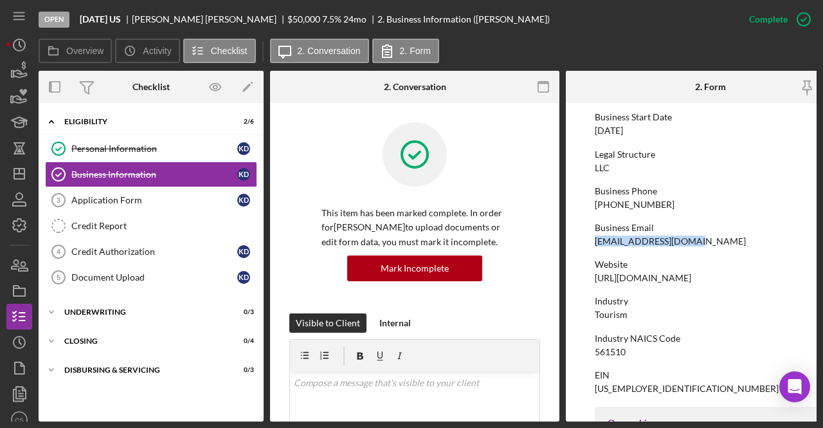
drag, startPoint x: 713, startPoint y: 241, endPoint x: 584, endPoint y: 244, distance: 128.6
click at [584, 244] on form "To edit this form you must mark this item incomplete Business Name [DATE] US DB…" at bounding box center [710, 262] width 289 height 318
copy div "[EMAIL_ADDRESS][DOMAIN_NAME]"
